Goal: Find specific page/section: Find specific page/section

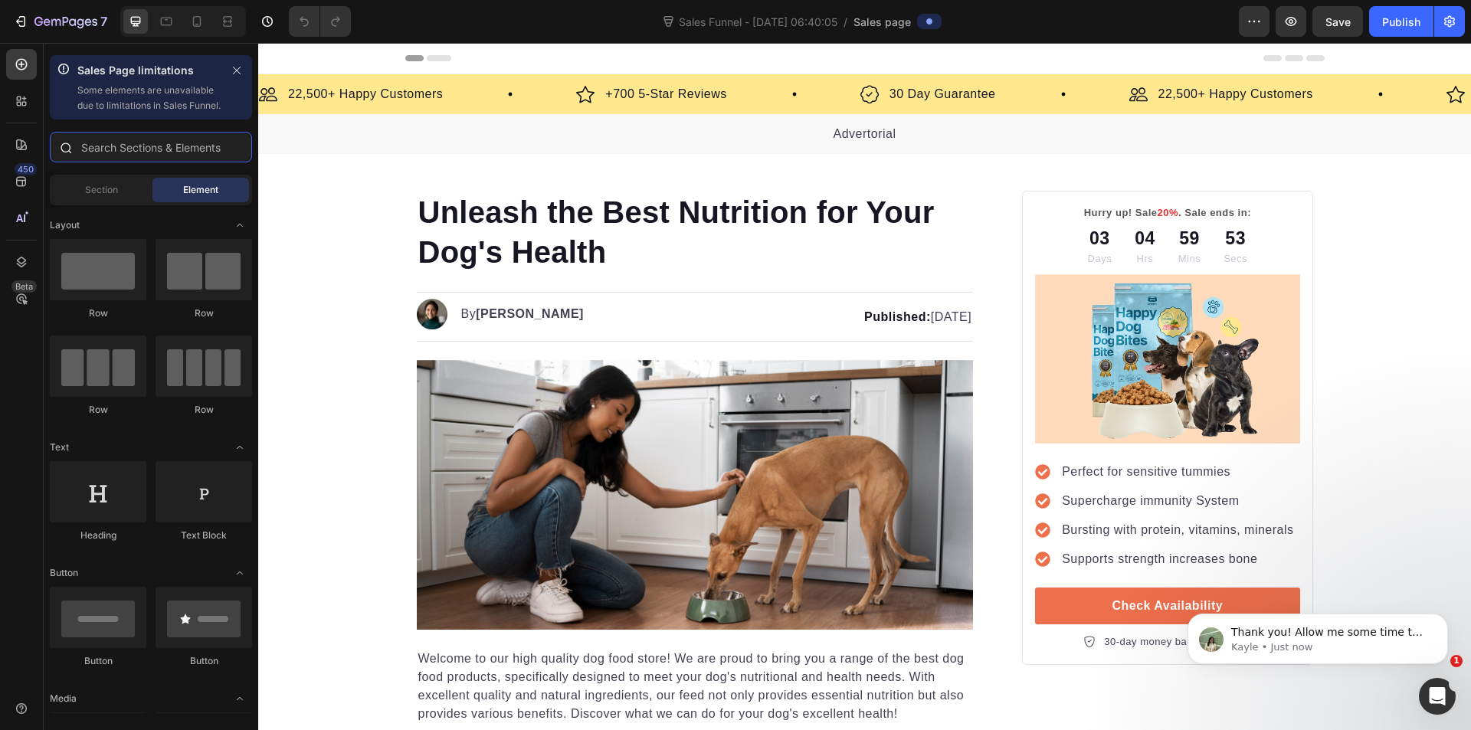
click at [120, 162] on input "text" at bounding box center [151, 147] width 202 height 31
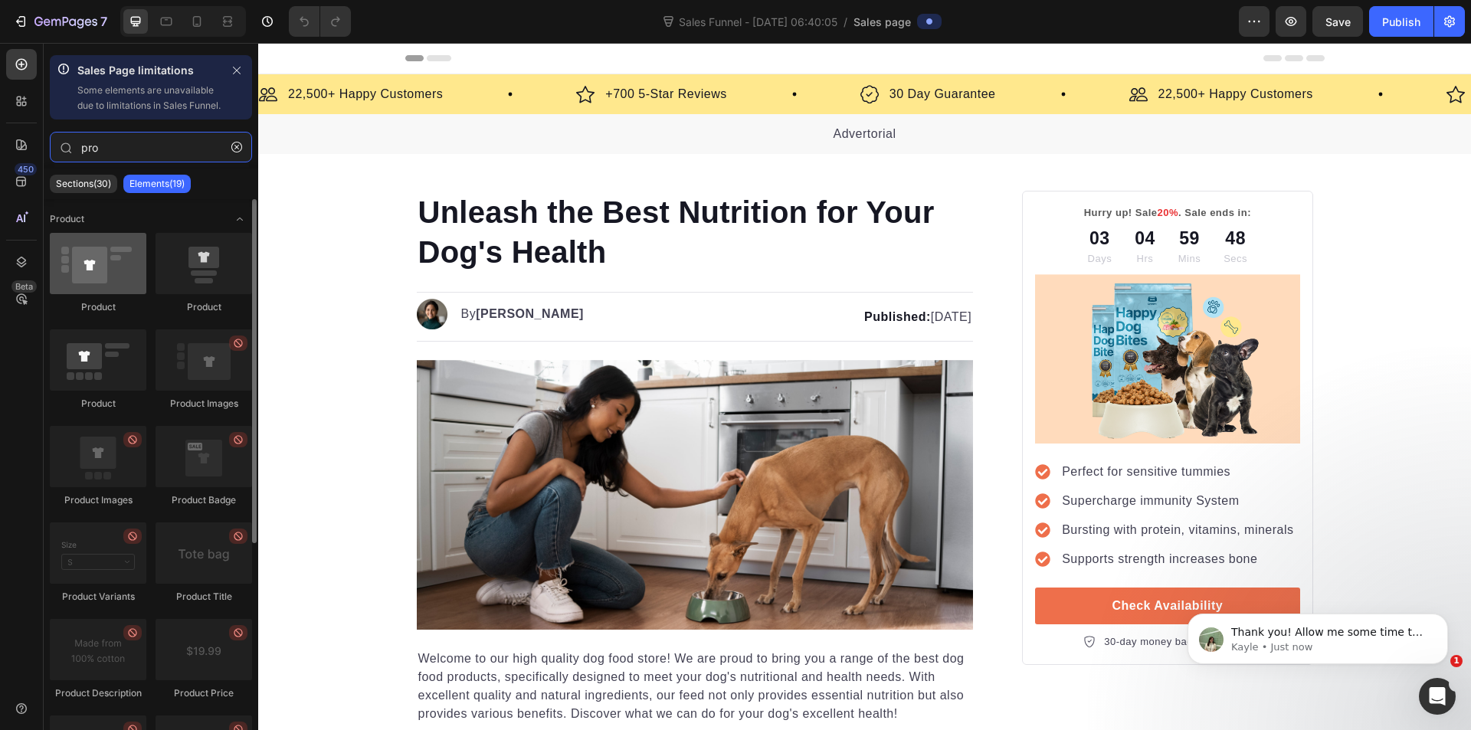
type input "pro"
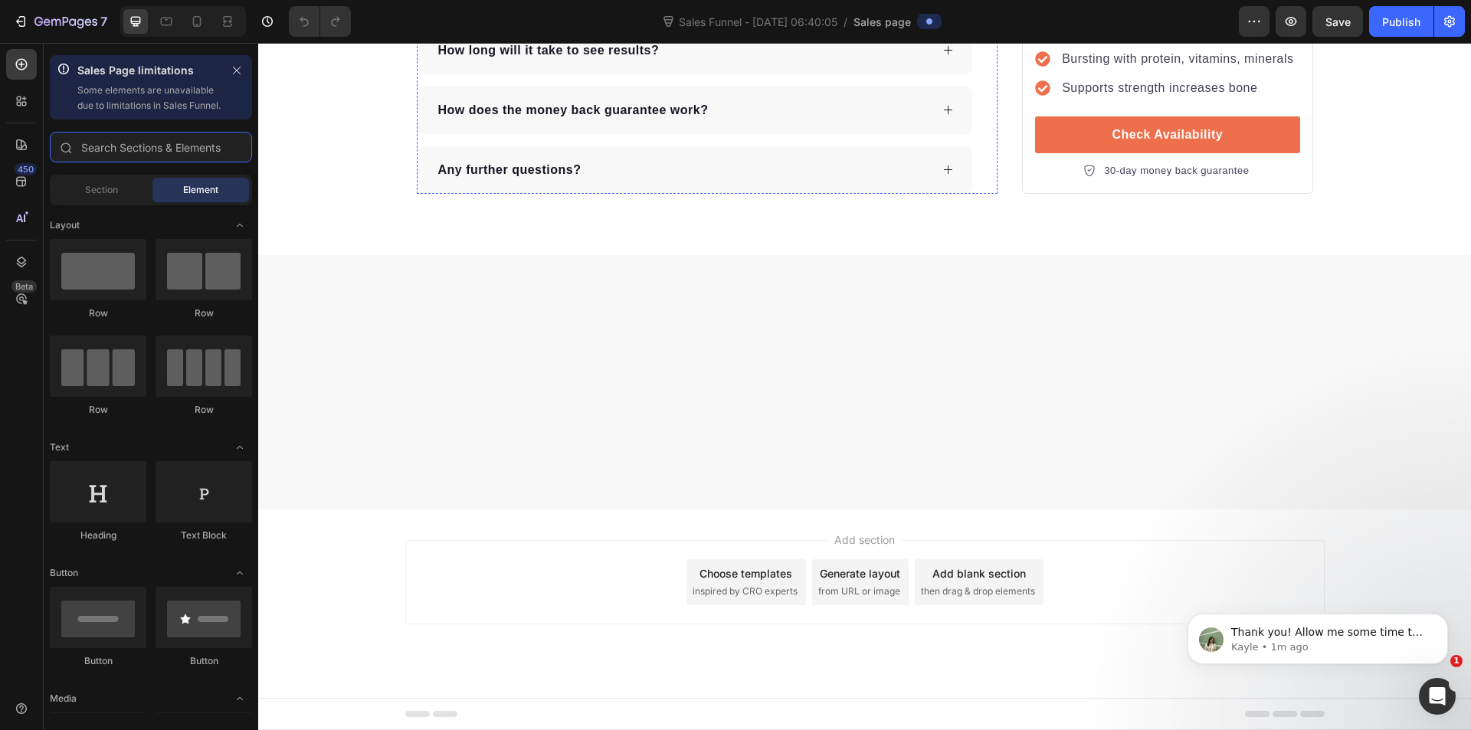
scroll to position [5848, 0]
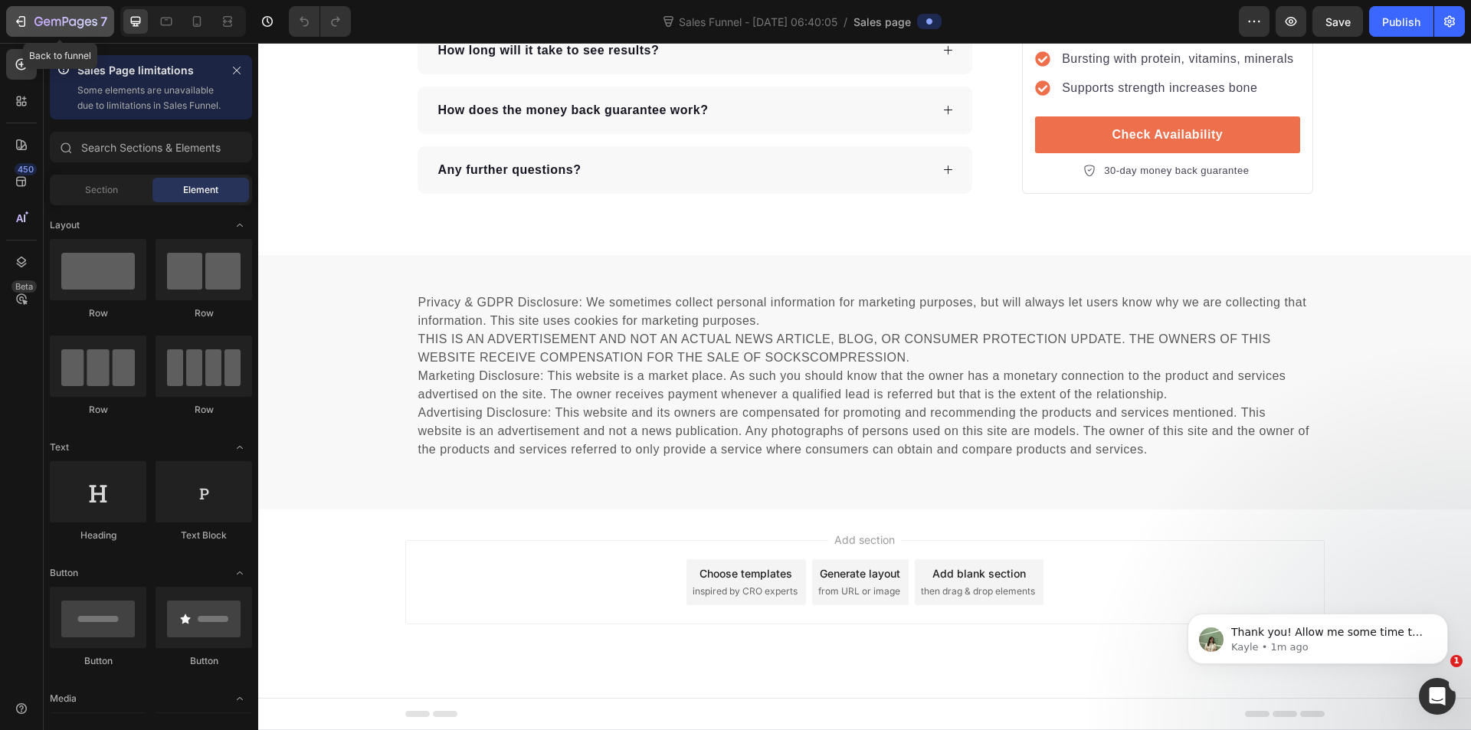
click at [84, 15] on div "7" at bounding box center [70, 21] width 73 height 18
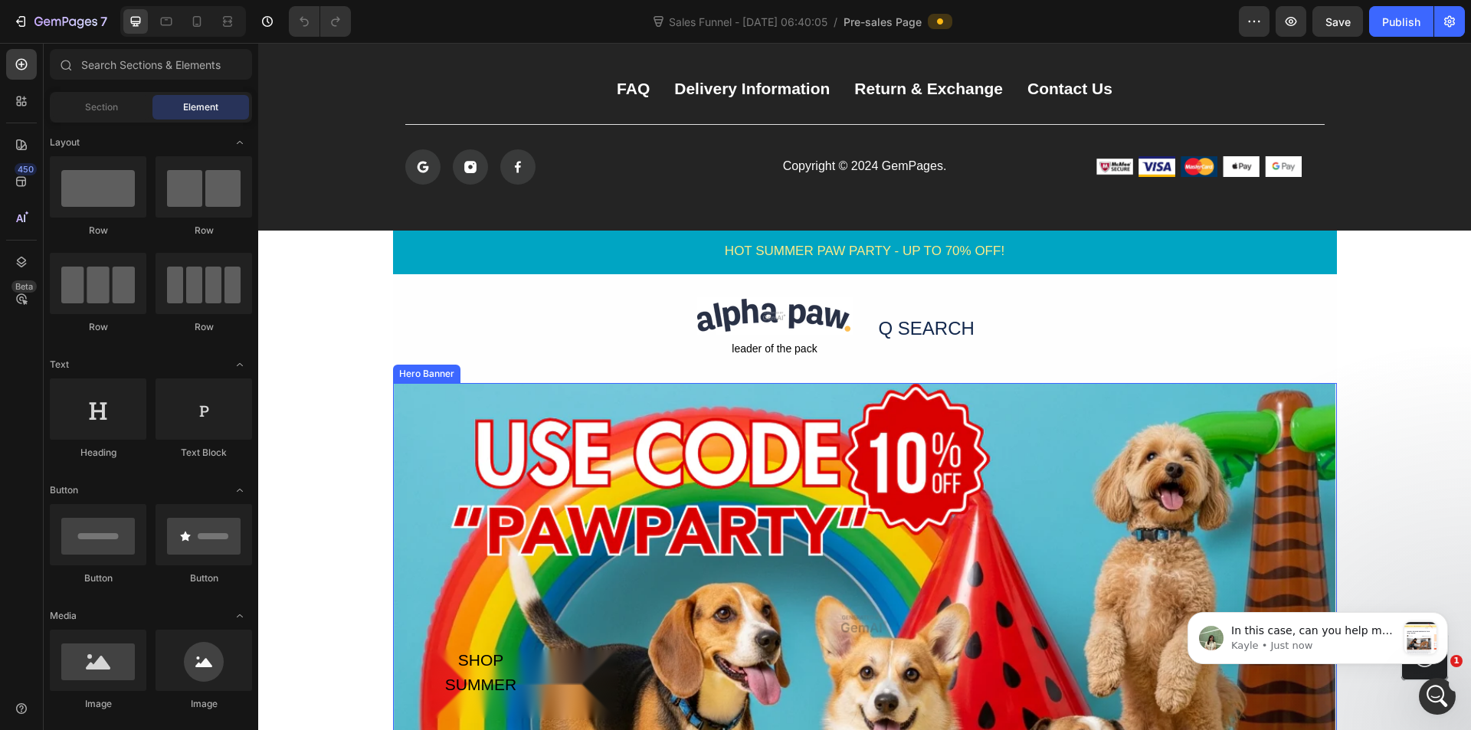
scroll to position [2911, 0]
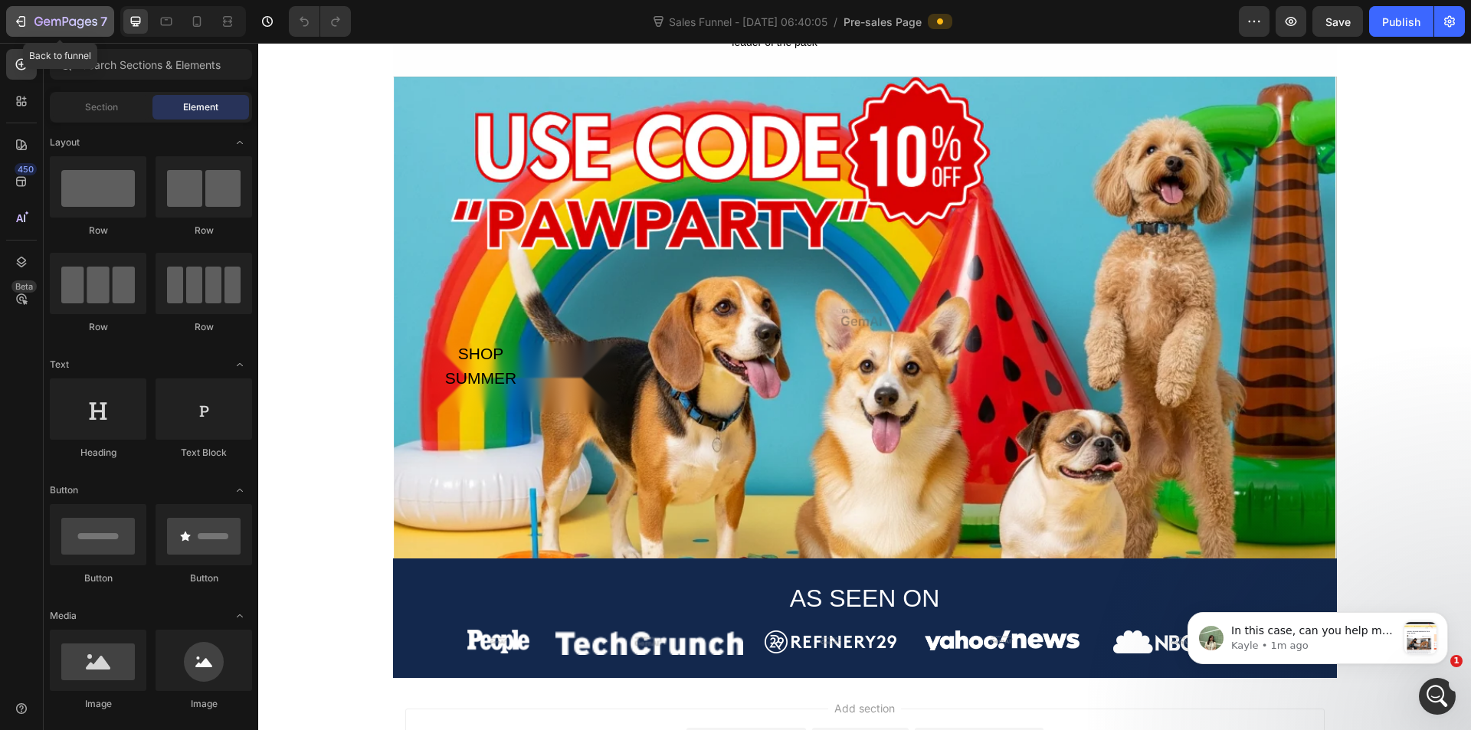
click at [86, 15] on div "7" at bounding box center [70, 21] width 73 height 18
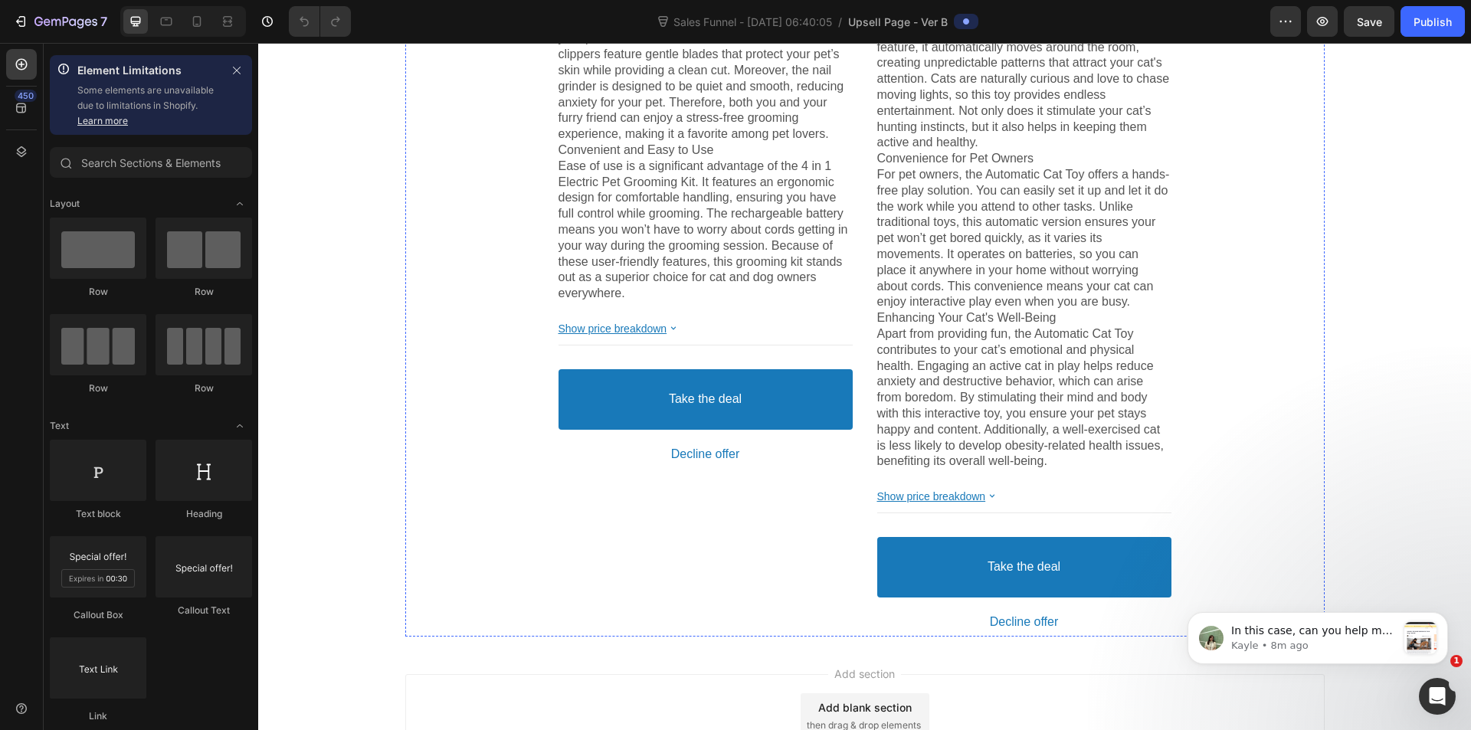
scroll to position [8156, 0]
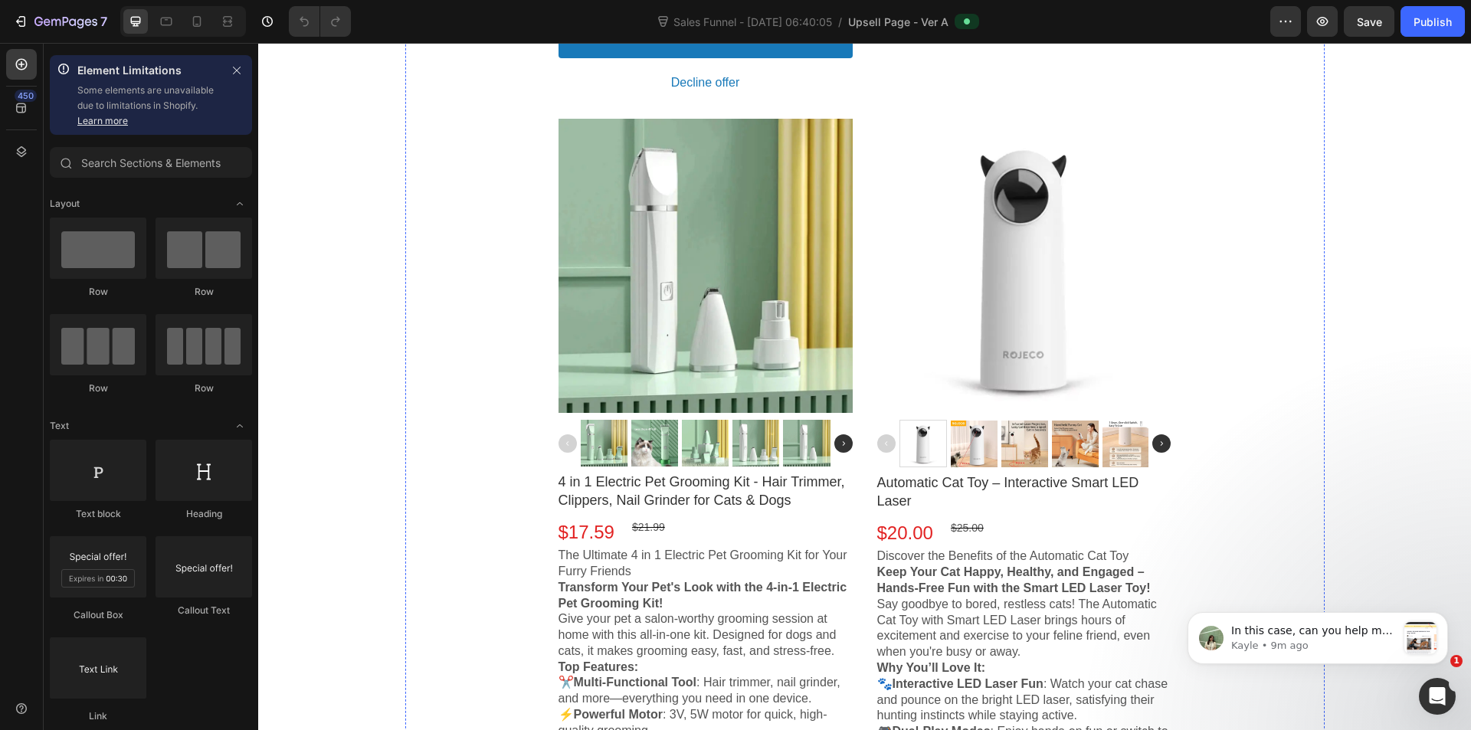
scroll to position [7049, 0]
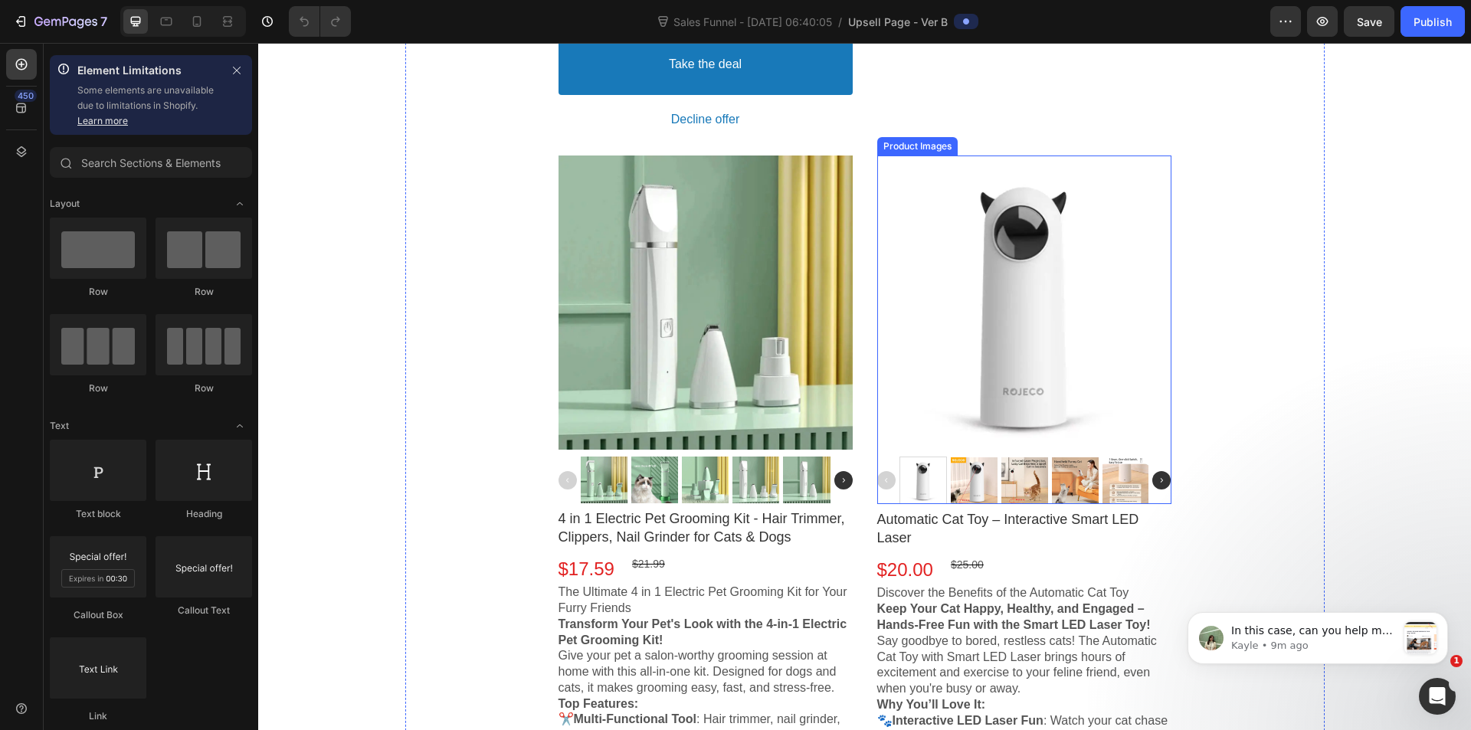
scroll to position [6895, 0]
